Goal: Information Seeking & Learning: Learn about a topic

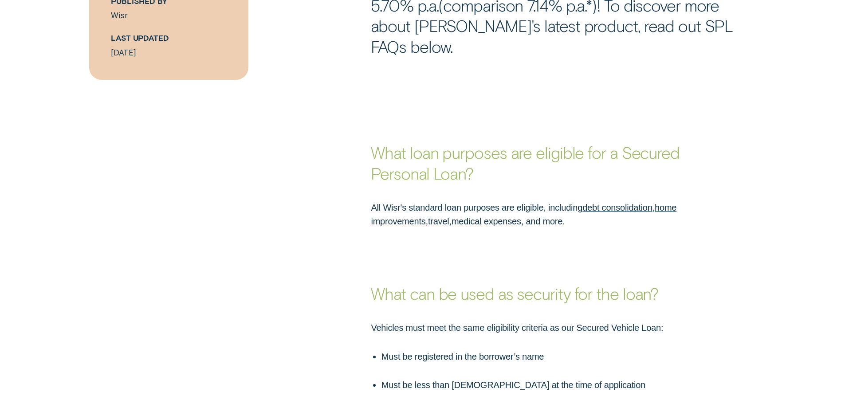
scroll to position [577, 0]
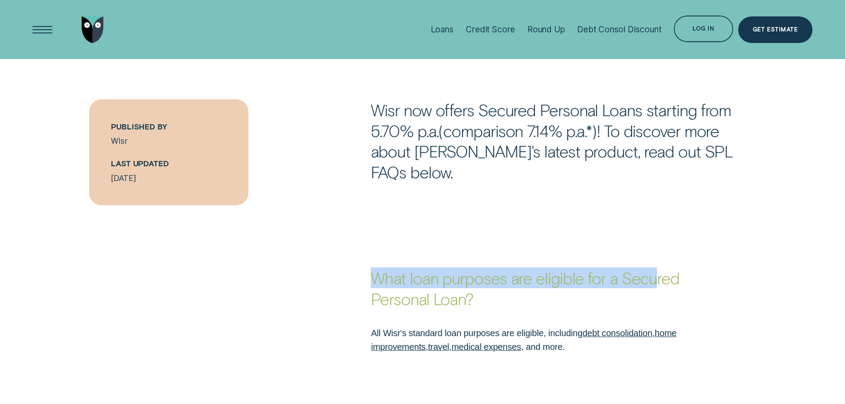
drag, startPoint x: 377, startPoint y: 257, endPoint x: 654, endPoint y: 260, distance: 276.5
click at [654, 268] on strong "What loan purposes are eligible for a Secured Personal Loan?" at bounding box center [525, 288] width 309 height 40
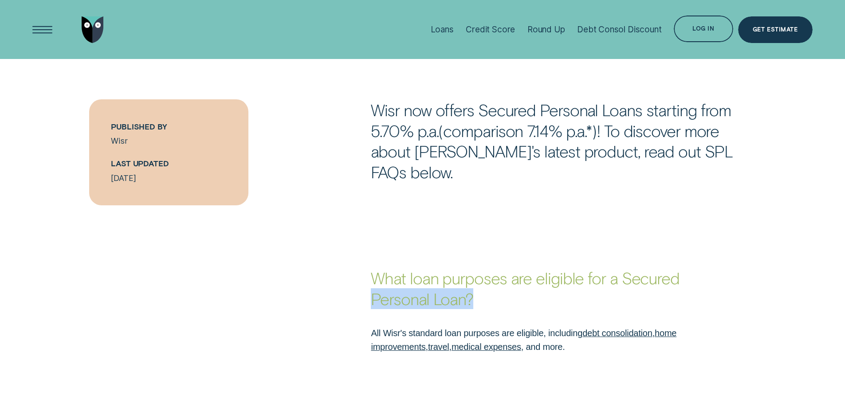
drag, startPoint x: 375, startPoint y: 275, endPoint x: 485, endPoint y: 279, distance: 110.2
click at [485, 279] on p "What loan purposes are eligible for a Secured Personal Loan?" at bounding box center [535, 288] width 329 height 41
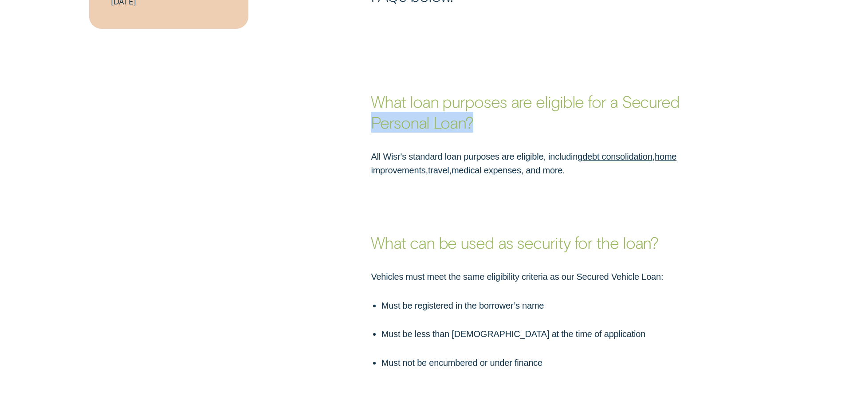
scroll to position [754, 0]
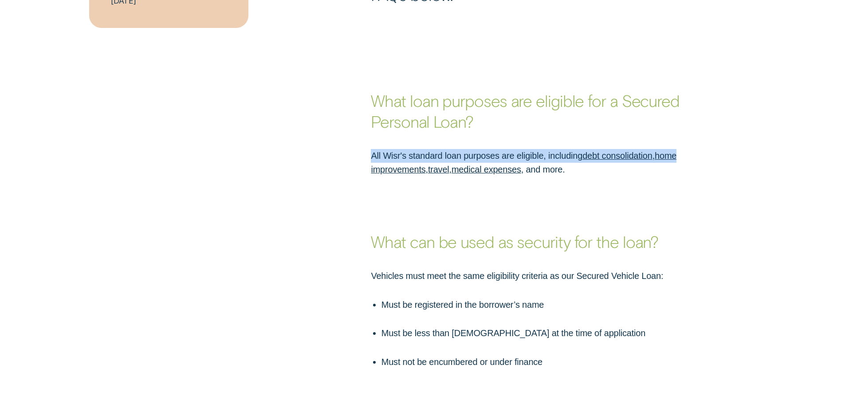
drag, startPoint x: 374, startPoint y: 132, endPoint x: 683, endPoint y: 131, distance: 309.8
click at [683, 149] on p "All Wisr's standard loan purposes are eligible, including debt consolidation , …" at bounding box center [535, 163] width 329 height 28
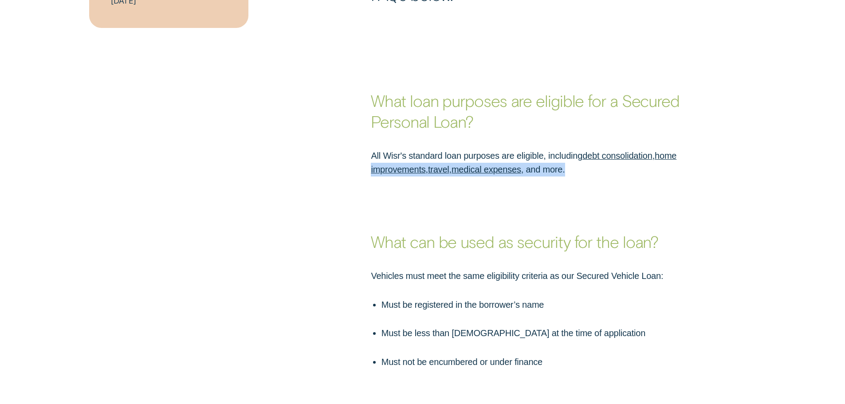
drag, startPoint x: 369, startPoint y: 150, endPoint x: 604, endPoint y: 147, distance: 235.2
click at [604, 149] on div "All Wisr's standard loan purposes are eligible, including debt consolidation , …" at bounding box center [535, 163] width 339 height 28
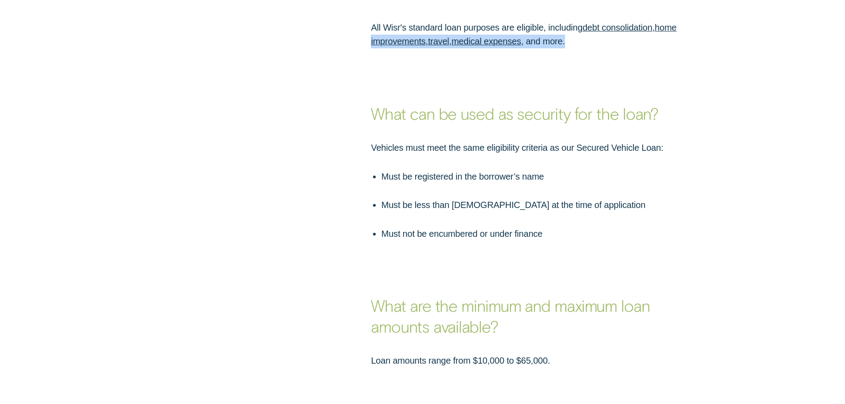
scroll to position [888, 0]
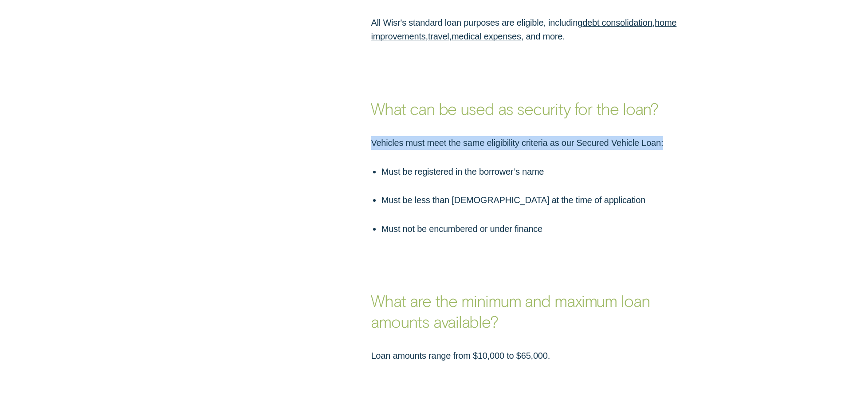
drag, startPoint x: 374, startPoint y: 126, endPoint x: 668, endPoint y: 118, distance: 294.4
click at [668, 136] on p "Vehicles must meet the same eligibility criteria as our Secured Vehicle Loan:" at bounding box center [535, 143] width 329 height 14
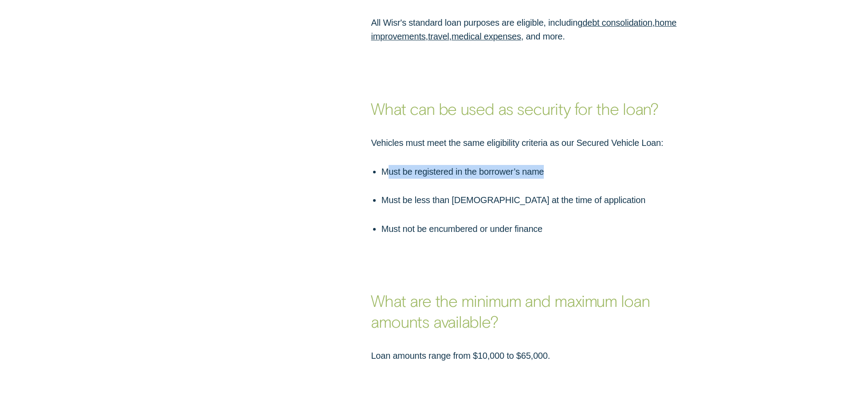
drag, startPoint x: 385, startPoint y: 152, endPoint x: 561, endPoint y: 150, distance: 175.8
click at [561, 165] on p "Must be registered in the borrower’s name" at bounding box center [541, 172] width 319 height 14
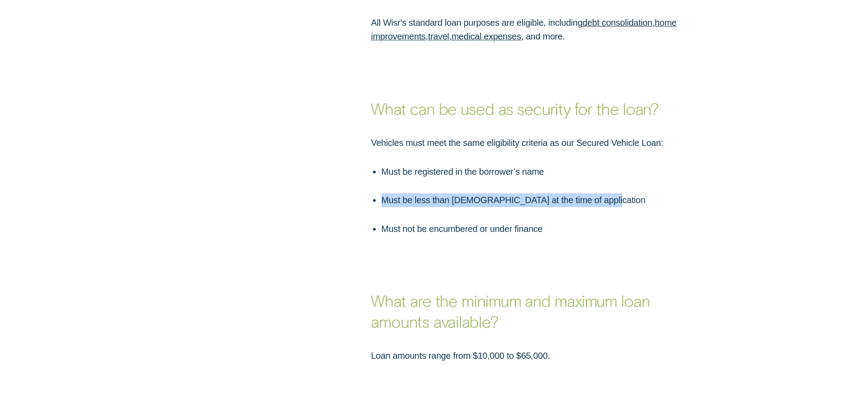
drag, startPoint x: 421, startPoint y: 184, endPoint x: 616, endPoint y: 185, distance: 194.8
click at [616, 193] on p "Must be less than [DEMOGRAPHIC_DATA] at the time of application" at bounding box center [541, 200] width 319 height 14
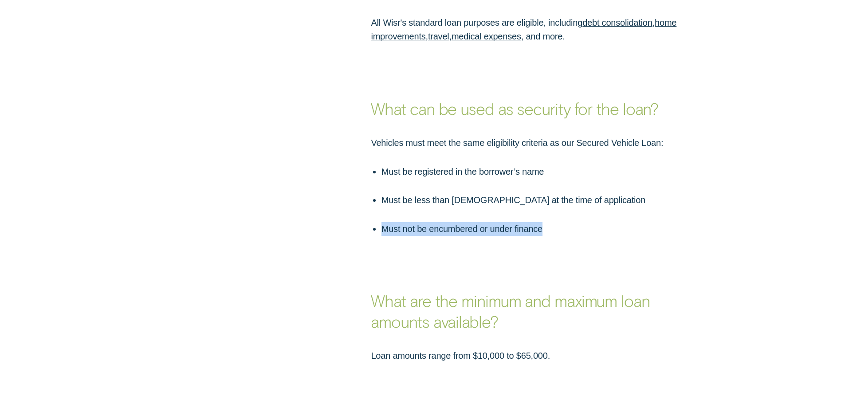
drag, startPoint x: 380, startPoint y: 207, endPoint x: 546, endPoint y: 217, distance: 165.8
click at [551, 213] on ul "Must be registered in the borrower’s name Must be less than [DEMOGRAPHIC_DATA] …" at bounding box center [534, 200] width 331 height 71
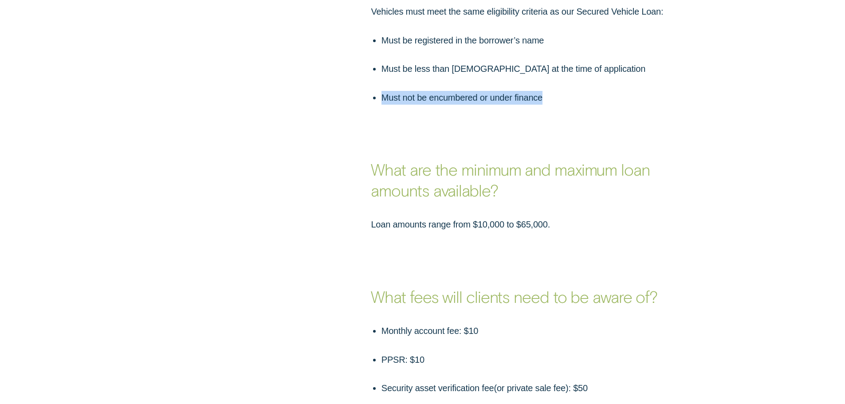
scroll to position [1021, 0]
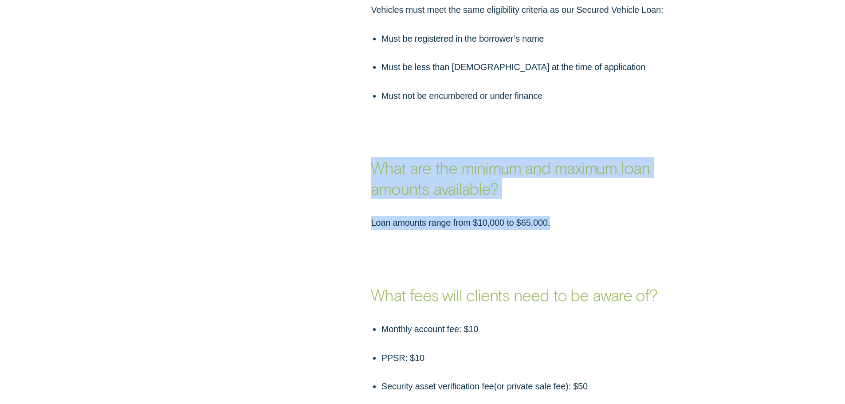
drag, startPoint x: 377, startPoint y: 146, endPoint x: 606, endPoint y: 178, distance: 231.2
click at [606, 178] on div "What are the minimum and maximum loan amounts available? Loan amounts range fro…" at bounding box center [422, 166] width 845 height 127
click at [416, 216] on p "Loan amounts range from $10,000 to $65,000." at bounding box center [535, 223] width 329 height 14
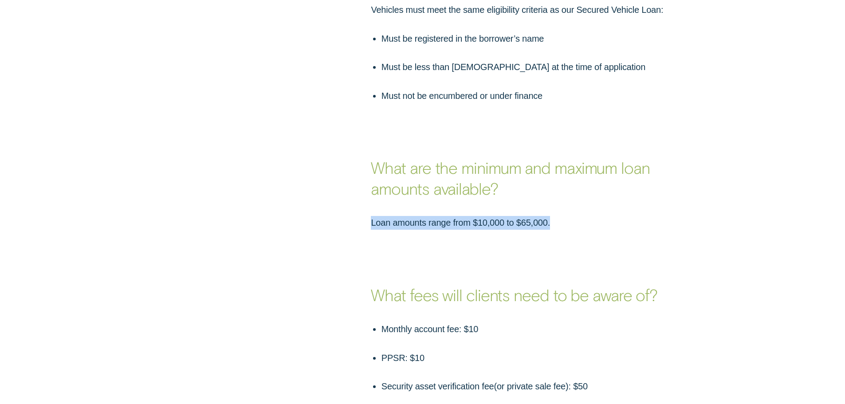
drag, startPoint x: 370, startPoint y: 204, endPoint x: 587, endPoint y: 207, distance: 216.6
click at [587, 216] on div "Loan amounts range from $10,000 to $65,000." at bounding box center [535, 223] width 339 height 14
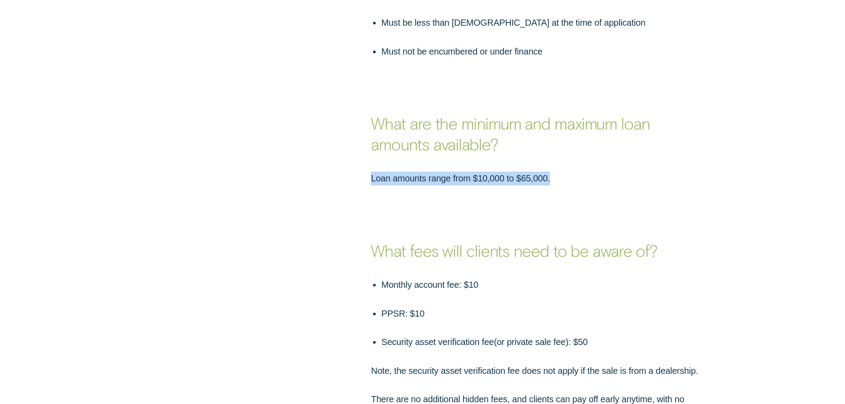
scroll to position [1154, 0]
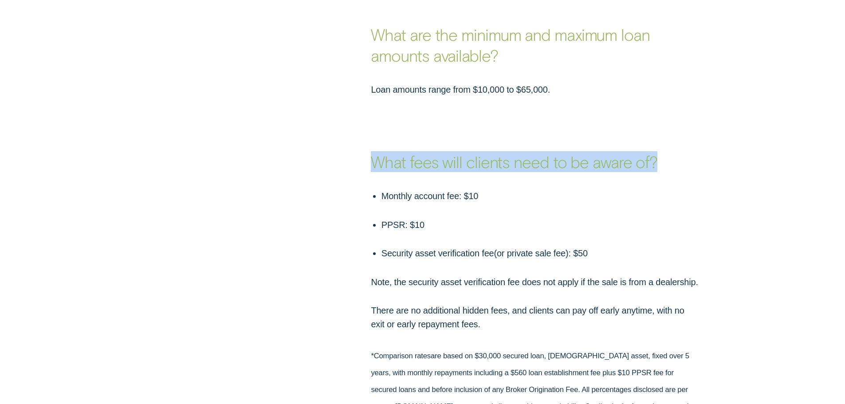
drag, startPoint x: 369, startPoint y: 140, endPoint x: 516, endPoint y: 179, distance: 151.6
click at [690, 147] on div "What fees will clients need to be aware of?" at bounding box center [535, 134] width 339 height 75
drag, startPoint x: 486, startPoint y: 170, endPoint x: 541, endPoint y: 170, distance: 55.0
click at [541, 189] on p "Monthly account fee: $10" at bounding box center [541, 196] width 319 height 14
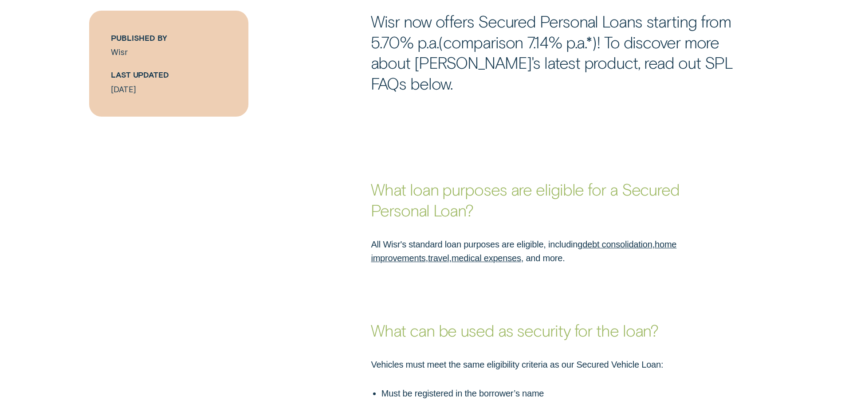
scroll to position [710, 0]
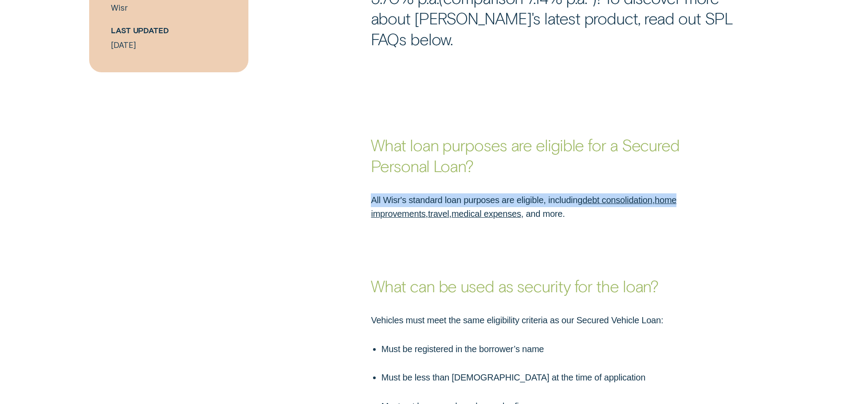
drag, startPoint x: 368, startPoint y: 176, endPoint x: 682, endPoint y: 177, distance: 313.3
click at [682, 193] on div "All Wisr's standard loan purposes are eligible, including debt consolidation , …" at bounding box center [535, 207] width 339 height 28
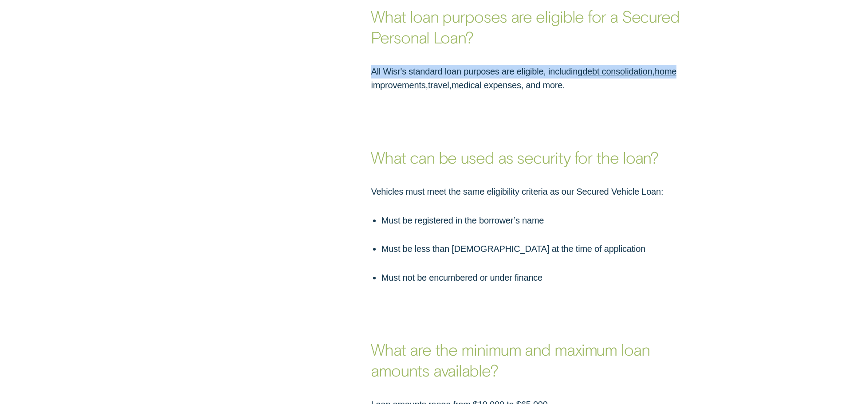
scroll to position [843, 0]
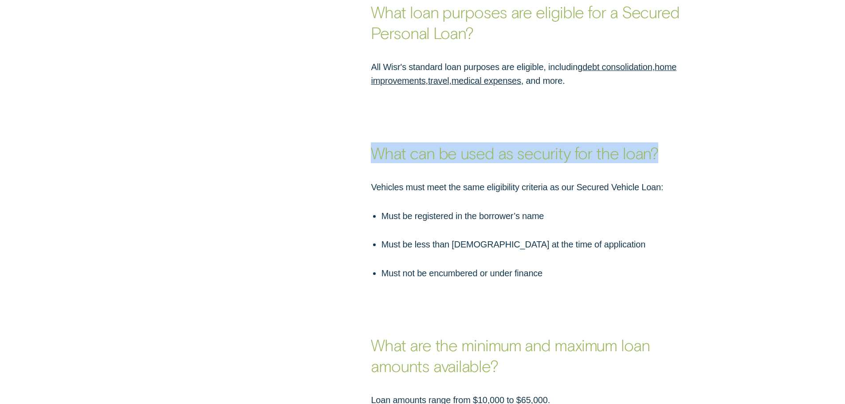
drag, startPoint x: 370, startPoint y: 135, endPoint x: 666, endPoint y: 131, distance: 295.6
click at [666, 131] on div "What can be used as security for the loan?" at bounding box center [535, 125] width 339 height 75
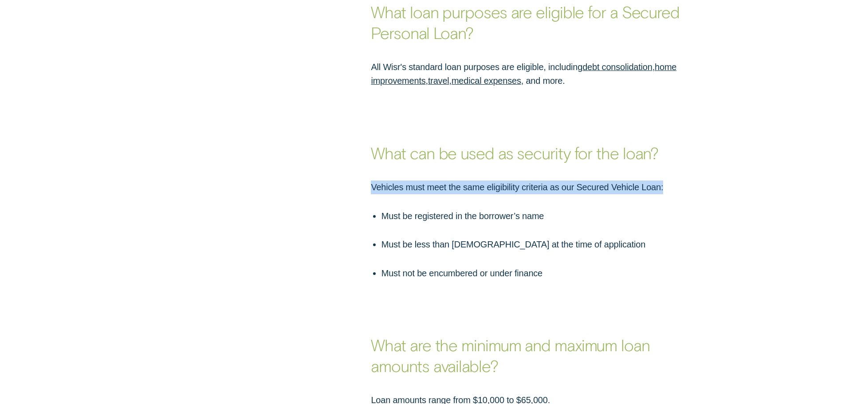
drag, startPoint x: 368, startPoint y: 165, endPoint x: 674, endPoint y: 160, distance: 305.8
click at [674, 181] on div "Vehicles must meet the same eligibility criteria as our Secured Vehicle Loan: M…" at bounding box center [535, 230] width 339 height 99
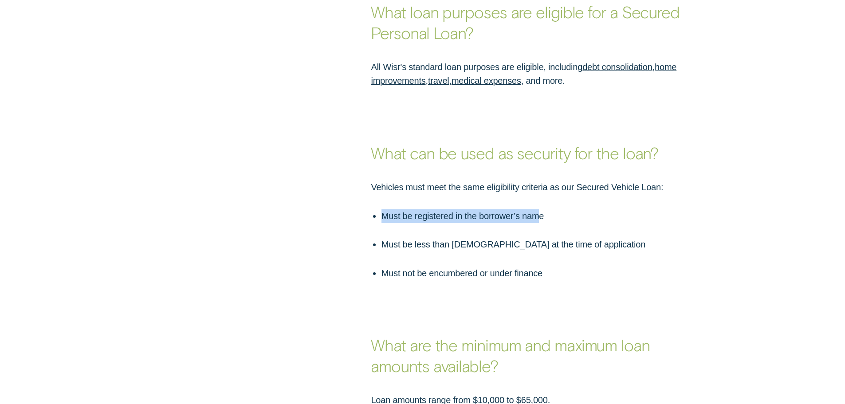
drag, startPoint x: 384, startPoint y: 194, endPoint x: 540, endPoint y: 195, distance: 155.3
click at [540, 209] on p "Must be registered in the borrower’s name" at bounding box center [541, 216] width 319 height 14
click at [491, 209] on ul "Must be registered in the borrower’s name Must be less than [DEMOGRAPHIC_DATA] …" at bounding box center [534, 244] width 331 height 71
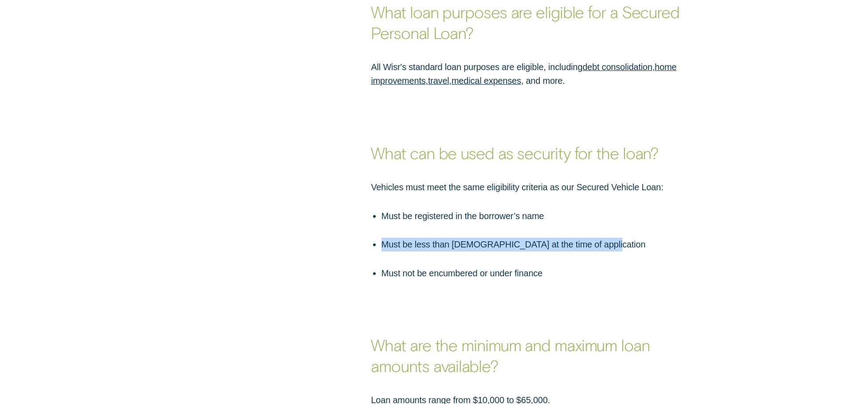
drag, startPoint x: 381, startPoint y: 225, endPoint x: 595, endPoint y: 221, distance: 213.5
click at [595, 238] on p "Must be less than [DEMOGRAPHIC_DATA] at the time of application" at bounding box center [541, 245] width 319 height 14
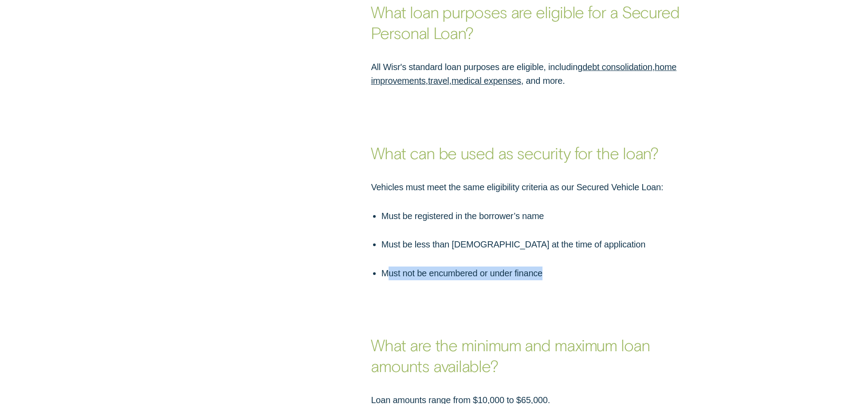
drag, startPoint x: 387, startPoint y: 248, endPoint x: 554, endPoint y: 256, distance: 167.5
click at [554, 267] on p "Must not be encumbered or under finance" at bounding box center [541, 274] width 319 height 14
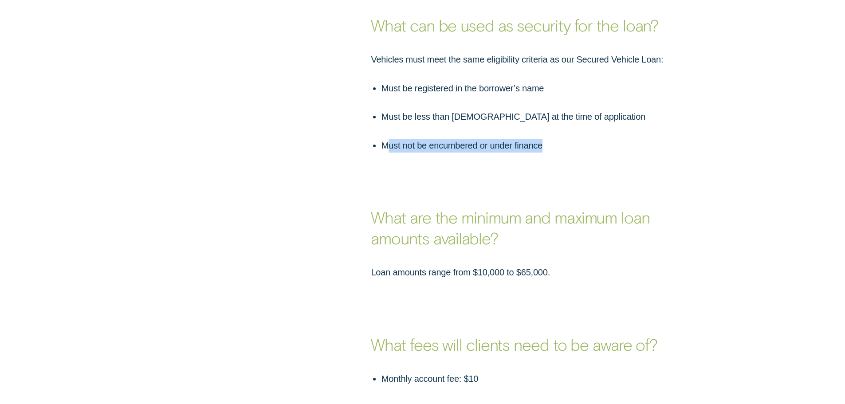
scroll to position [976, 0]
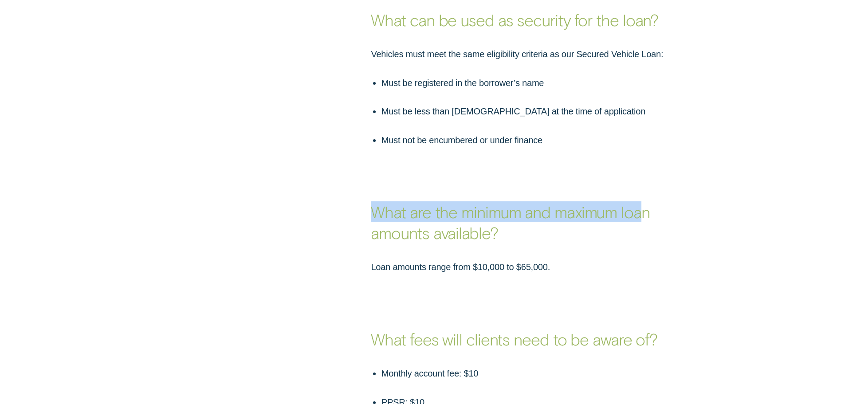
drag, startPoint x: 374, startPoint y: 191, endPoint x: 631, endPoint y: 201, distance: 257.1
click at [641, 202] on strong "What are the minimum and maximum loan amounts available?" at bounding box center [510, 222] width 279 height 40
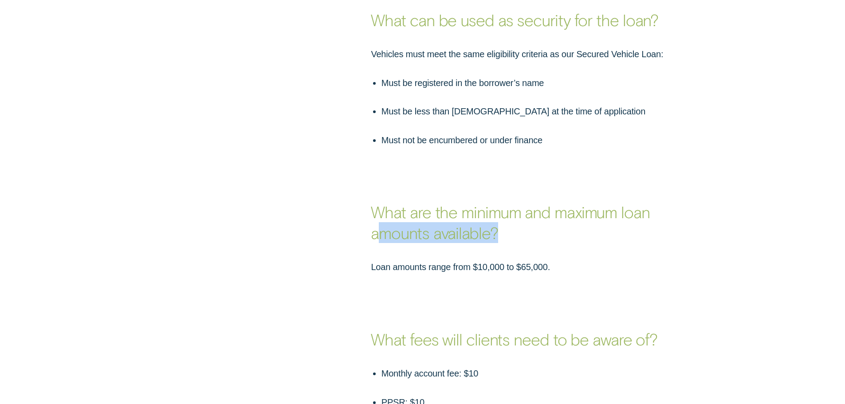
drag, startPoint x: 382, startPoint y: 211, endPoint x: 503, endPoint y: 215, distance: 121.7
click at [503, 215] on p "What are the minimum and maximum loan amounts available?" at bounding box center [535, 221] width 329 height 41
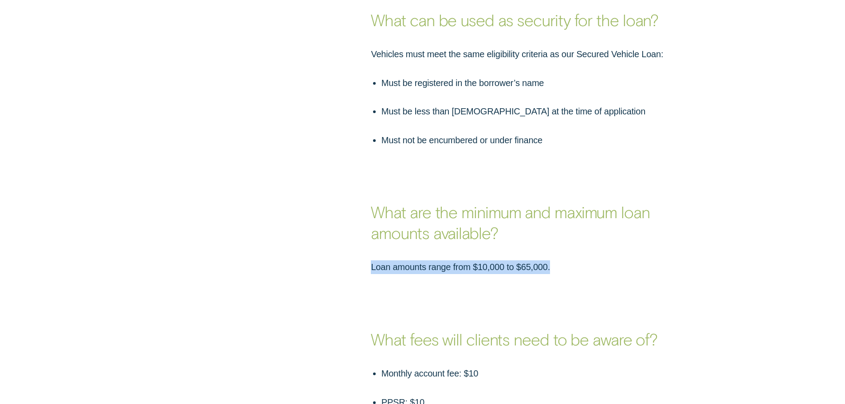
drag, startPoint x: 367, startPoint y: 245, endPoint x: 562, endPoint y: 245, distance: 194.8
click at [562, 261] on div "Loan amounts range from $10,000 to $65,000." at bounding box center [535, 268] width 339 height 14
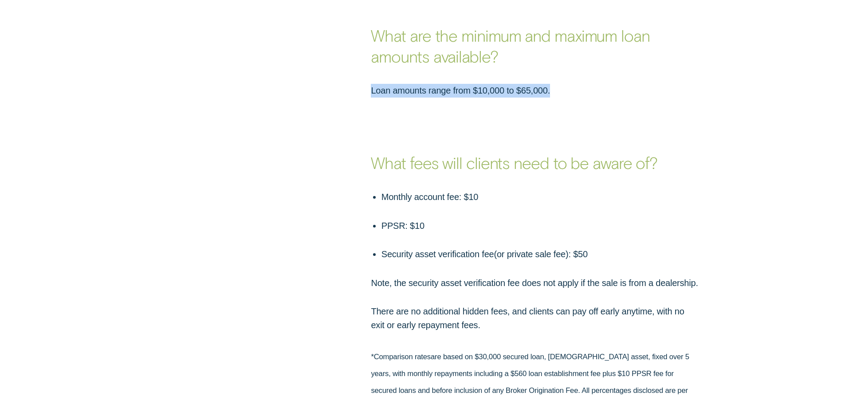
scroll to position [1154, 0]
drag, startPoint x: 381, startPoint y: 172, endPoint x: 482, endPoint y: 173, distance: 101.6
click at [482, 189] on ul "Monthly account fee: $10 PPSR: $10 Security asset verification fee ( or private…" at bounding box center [534, 224] width 331 height 71
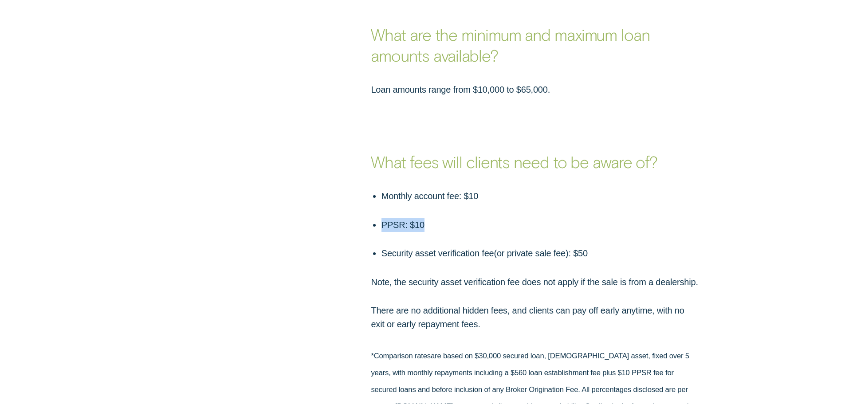
drag, startPoint x: 383, startPoint y: 205, endPoint x: 428, endPoint y: 201, distance: 44.9
click at [428, 201] on ul "Monthly account fee: $10 PPSR: $10 Security asset verification fee ( or private…" at bounding box center [534, 224] width 331 height 71
drag, startPoint x: 383, startPoint y: 230, endPoint x: 602, endPoint y: 229, distance: 219.7
click at [602, 247] on p "Security asset verification fee ( or private sale fee ) : $50" at bounding box center [541, 254] width 319 height 14
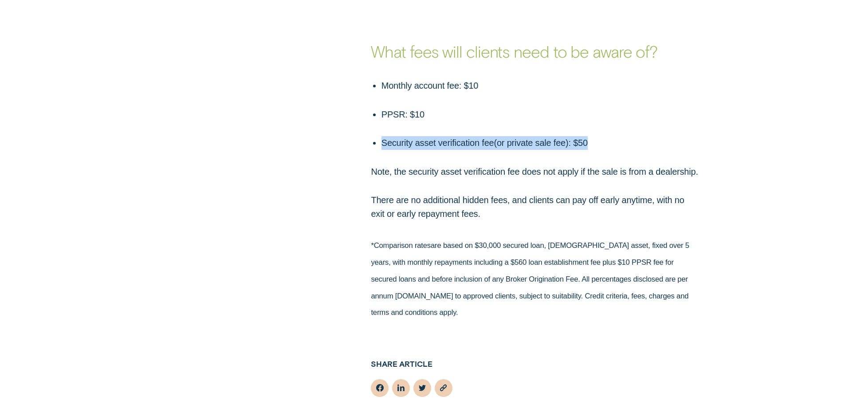
scroll to position [1287, 0]
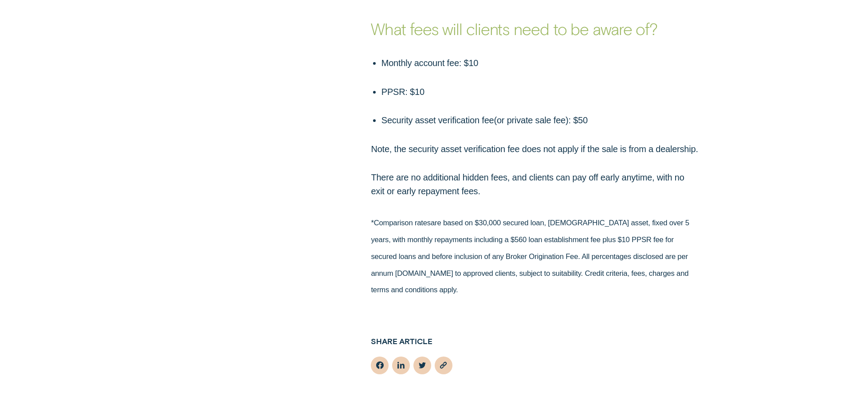
click at [392, 85] on p "PPSR: $10" at bounding box center [541, 92] width 319 height 14
copy p "PPSR"
drag, startPoint x: 418, startPoint y: 130, endPoint x: 688, endPoint y: 131, distance: 270.7
click at [688, 142] on p "Note, the security asset verification fee does not apply if the sale is from a …" at bounding box center [535, 149] width 329 height 14
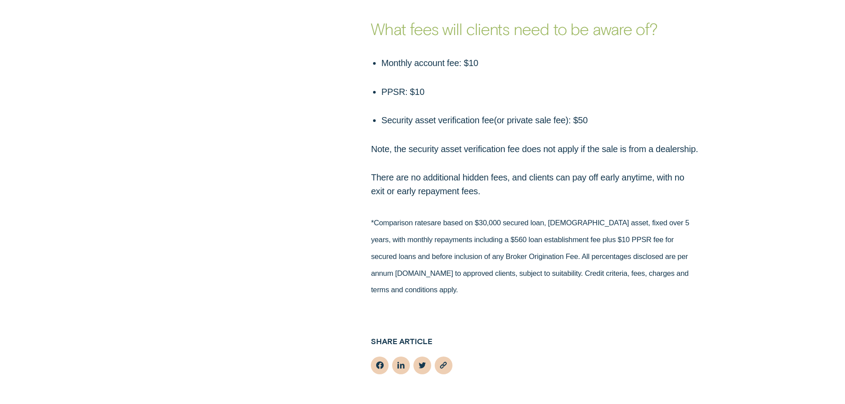
click at [492, 141] on div "Monthly account fee: $10 PPSR: $10 Security asset verification fee ( or private…" at bounding box center [535, 127] width 339 height 142
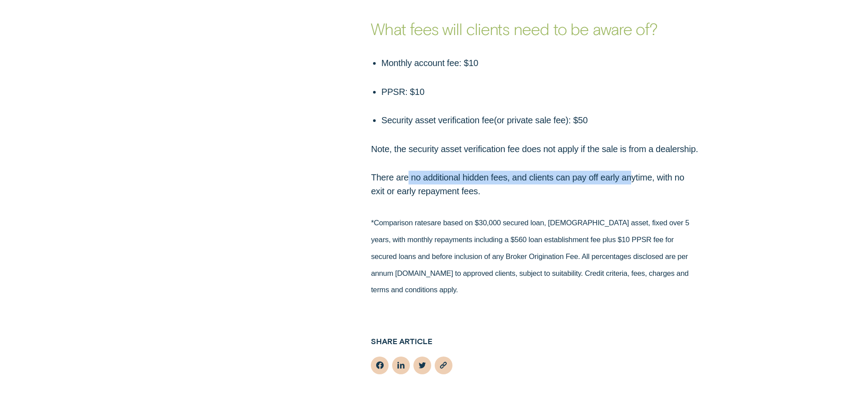
drag, startPoint x: 407, startPoint y: 156, endPoint x: 630, endPoint y: 154, distance: 223.2
click at [630, 171] on p "​​There are no additional hidden fees, and clients can pay off early anytime, w…" at bounding box center [535, 185] width 329 height 28
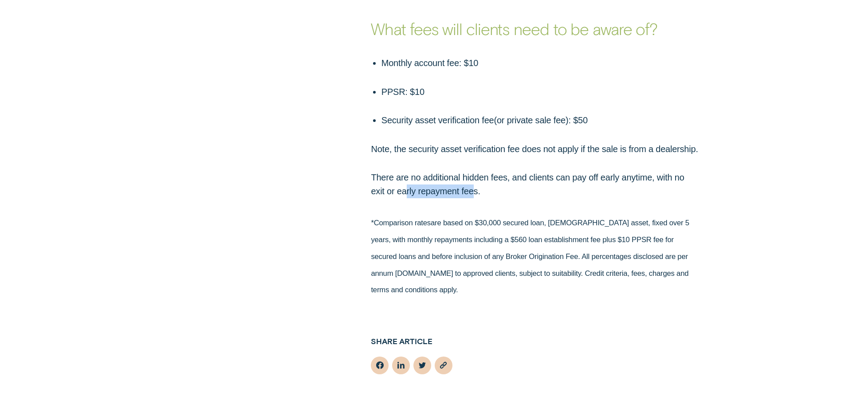
drag, startPoint x: 412, startPoint y: 173, endPoint x: 476, endPoint y: 174, distance: 63.5
click at [476, 174] on p "​​There are no additional hidden fees, and clients can pay off early anytime, w…" at bounding box center [535, 185] width 329 height 28
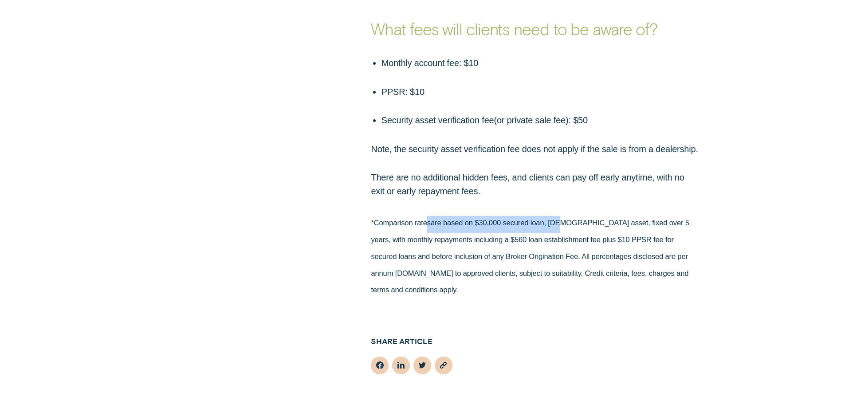
drag, startPoint x: 429, startPoint y: 204, endPoint x: 558, endPoint y: 204, distance: 129.6
click at [558, 219] on sup "*Comparison rate s are based on $30,000 secured loan, [DEMOGRAPHIC_DATA] asset,…" at bounding box center [530, 256] width 318 height 75
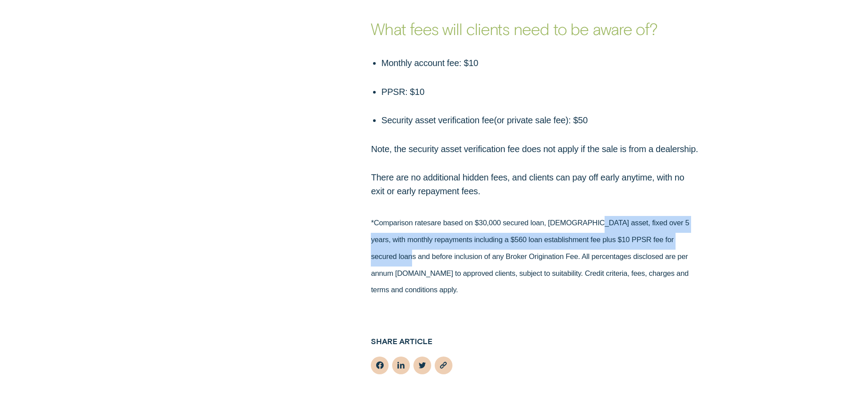
drag, startPoint x: 584, startPoint y: 204, endPoint x: 705, endPoint y: 213, distance: 121.0
click at [705, 216] on div "*Comparison rate s are based on $30,000 secured loan, [DEMOGRAPHIC_DATA] asset,…" at bounding box center [423, 258] width 790 height 84
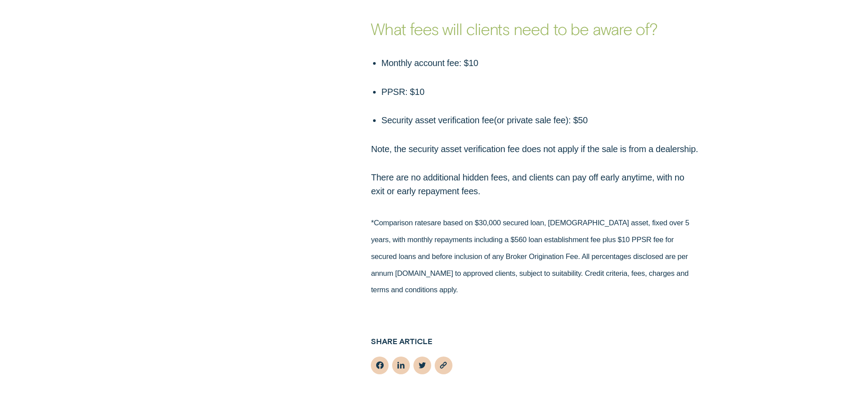
click at [512, 171] on p "​​There are no additional hidden fees, and clients can pay off early anytime, w…" at bounding box center [535, 185] width 329 height 28
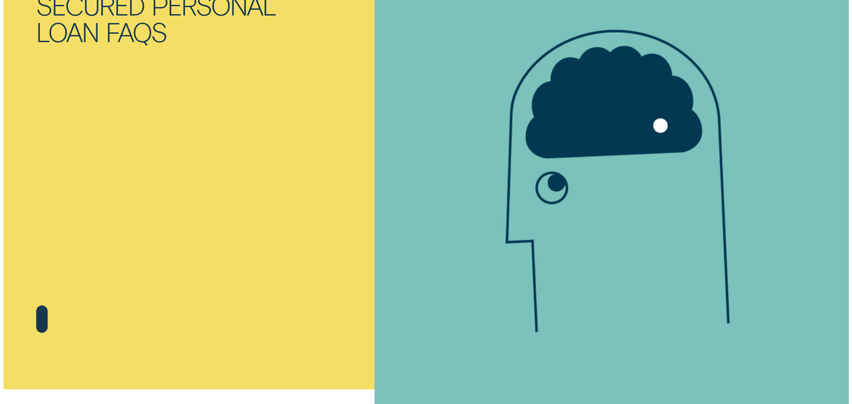
scroll to position [0, 0]
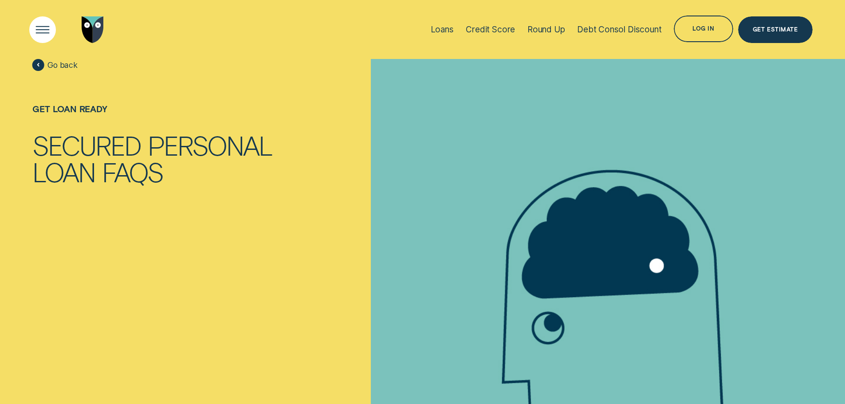
click at [50, 24] on div "Open Menu" at bounding box center [43, 30] width 38 height 38
